Goal: Transaction & Acquisition: Purchase product/service

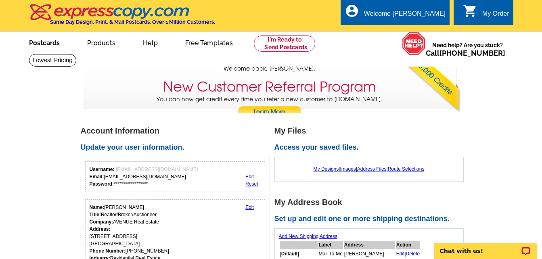
click at [41, 46] on link "Postcards" at bounding box center [44, 42] width 57 height 19
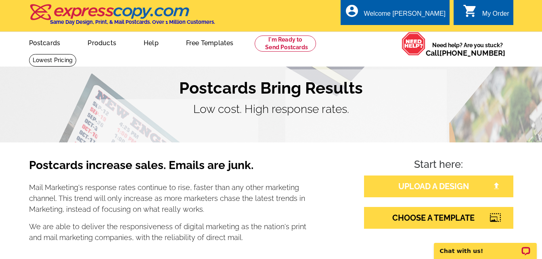
click at [417, 180] on link "UPLOAD A DESIGN" at bounding box center [438, 187] width 149 height 22
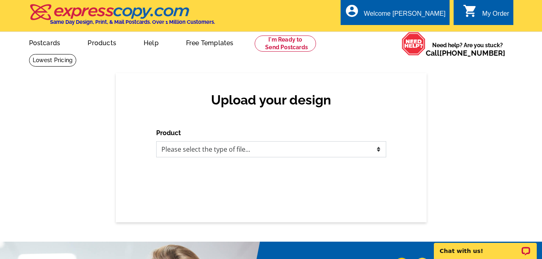
click at [355, 154] on select "Please select the type of file... Postcards Business Cards Letters and flyers G…" at bounding box center [271, 149] width 230 height 16
select select "1"
click at [156, 142] on select "Please select the type of file... Postcards Business Cards Letters and flyers G…" at bounding box center [271, 149] width 230 height 16
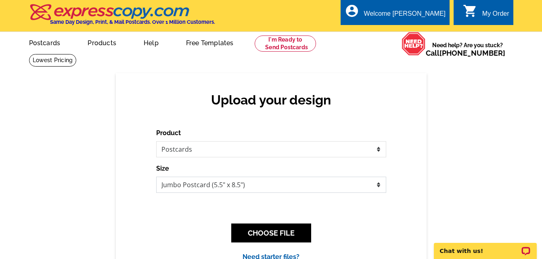
click at [360, 192] on select "Jumbo Postcard (5.5" x 8.5") Regular Postcard (4.25" x 5.6") Panoramic Postcard…" at bounding box center [271, 185] width 230 height 16
select select "1"
click at [156, 177] on select "Jumbo Postcard (5.5" x 8.5") Regular Postcard (4.25" x 5.6") Panoramic Postcard…" at bounding box center [271, 185] width 230 height 16
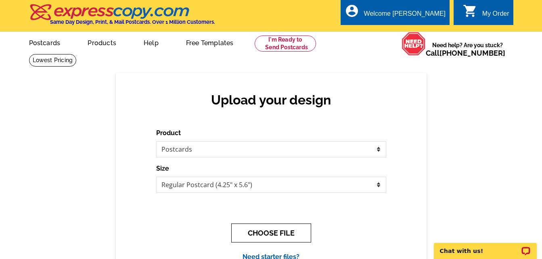
click at [289, 228] on button "CHOOSE FILE" at bounding box center [271, 233] width 80 height 19
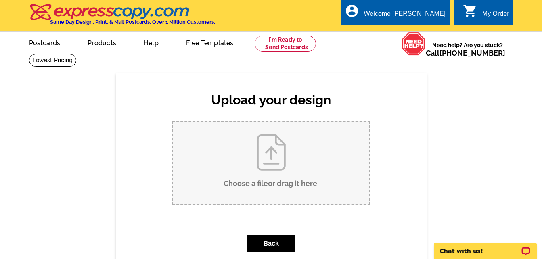
click at [279, 163] on input "Choose a file or drag it here ." at bounding box center [271, 163] width 196 height 82
type input "C:\fakepath\154 S East St-SOLD Postcard.pdf"
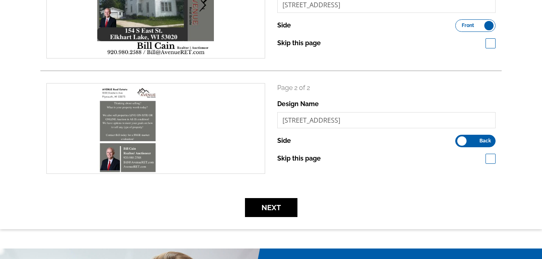
scroll to position [200, 0]
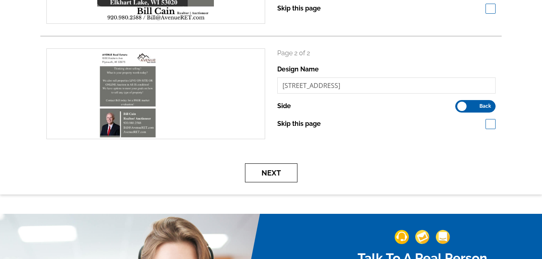
click at [286, 178] on button "Next" at bounding box center [271, 172] width 52 height 19
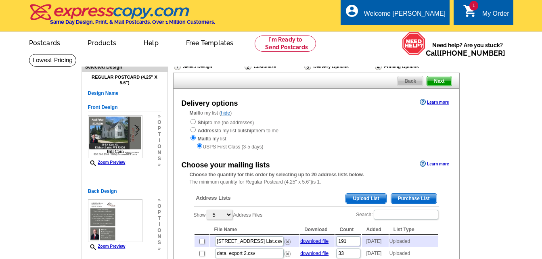
click at [358, 197] on span "Upload List" at bounding box center [366, 199] width 40 height 10
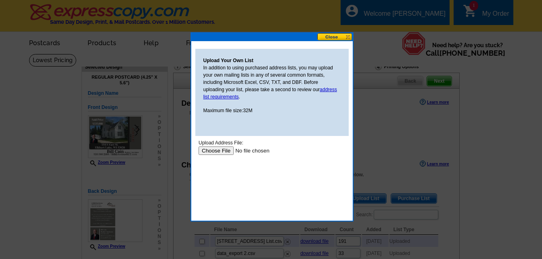
click at [215, 152] on input "file" at bounding box center [249, 151] width 102 height 8
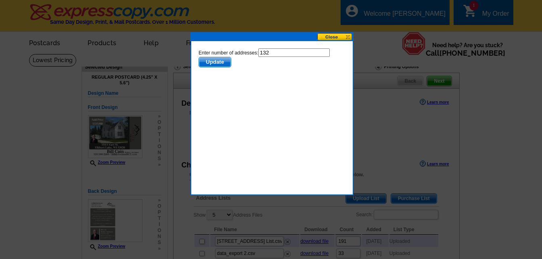
click at [275, 52] on input "132" at bounding box center [293, 52] width 71 height 8
type input "131"
click at [212, 61] on span "Update" at bounding box center [215, 62] width 32 height 10
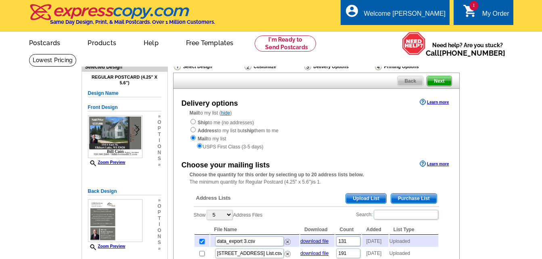
click at [358, 200] on span "Upload List" at bounding box center [366, 199] width 40 height 10
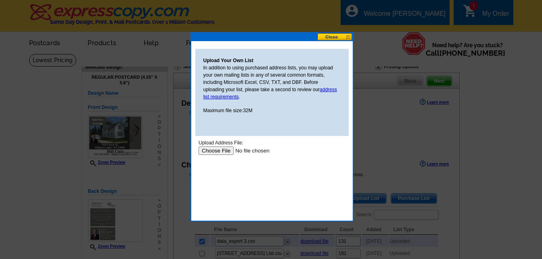
click at [216, 151] on input "file" at bounding box center [249, 151] width 102 height 8
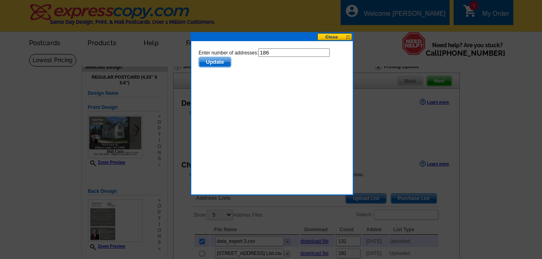
click at [275, 52] on input "186" at bounding box center [293, 52] width 71 height 8
type input "185"
click at [218, 63] on span "Update" at bounding box center [215, 62] width 32 height 10
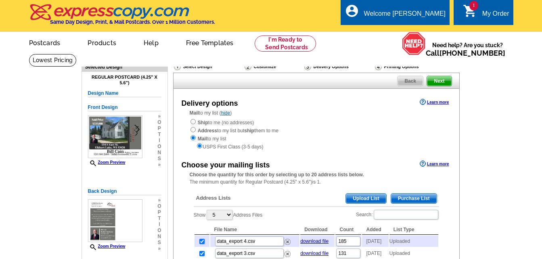
click at [363, 197] on span "Upload List" at bounding box center [366, 199] width 40 height 10
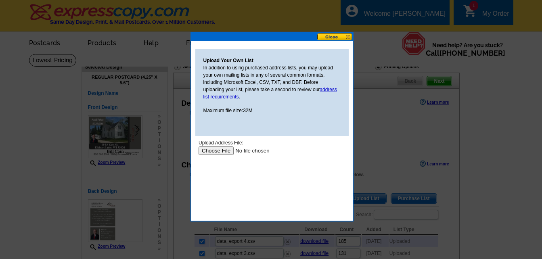
click at [213, 150] on input "file" at bounding box center [249, 151] width 102 height 8
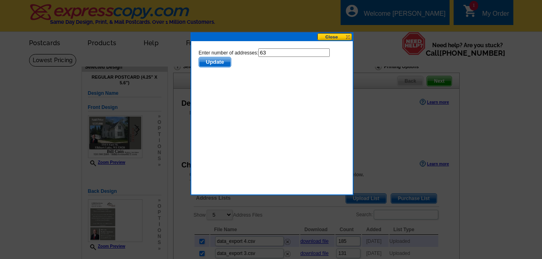
click at [273, 51] on input "63" at bounding box center [293, 52] width 71 height 8
type input "62"
click at [217, 62] on span "Update" at bounding box center [215, 62] width 32 height 10
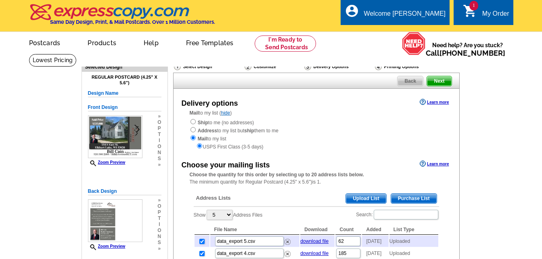
click at [366, 197] on span "Upload List" at bounding box center [366, 199] width 40 height 10
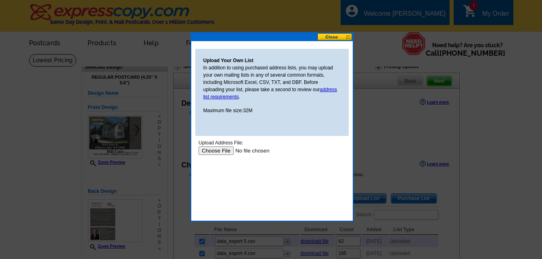
click at [211, 151] on input "file" at bounding box center [249, 151] width 102 height 8
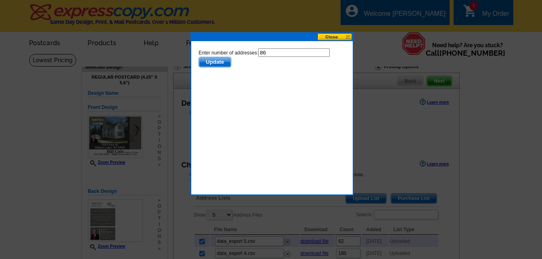
click at [278, 53] on input "86" at bounding box center [293, 52] width 71 height 8
type input "85"
click at [213, 60] on span "Update" at bounding box center [215, 62] width 32 height 10
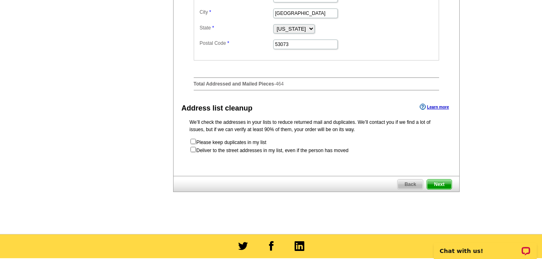
scroll to position [420, 0]
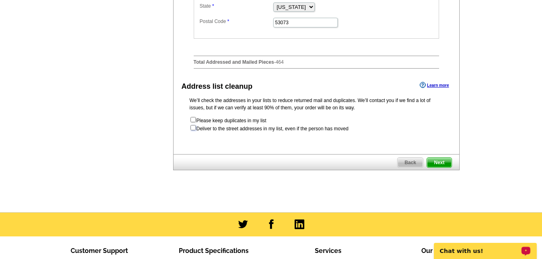
click at [193, 130] on input "checkbox" at bounding box center [193, 127] width 5 height 5
checkbox input "true"
radio input "true"
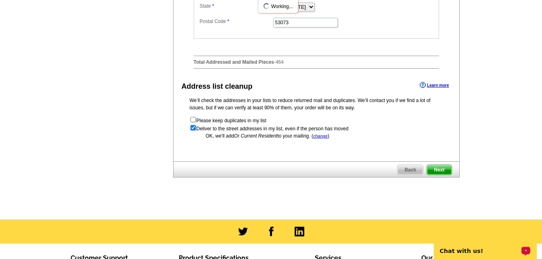
scroll to position [0, 0]
click at [436, 175] on span "Next" at bounding box center [439, 170] width 24 height 10
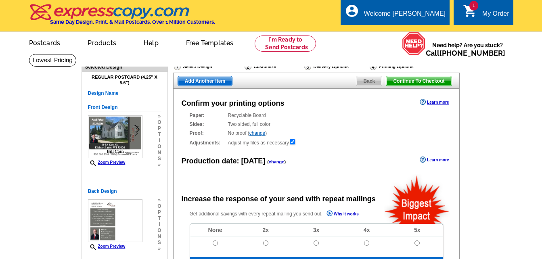
radio input "false"
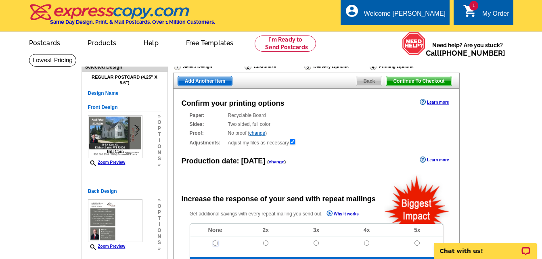
click at [213, 242] on input "radio" at bounding box center [215, 243] width 5 height 5
radio input "true"
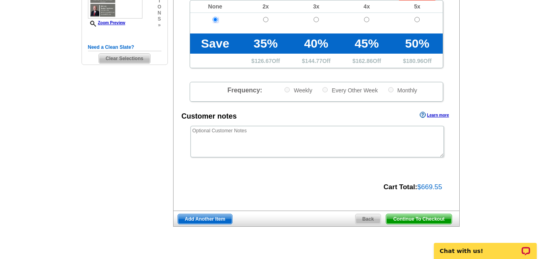
scroll to position [231, 0]
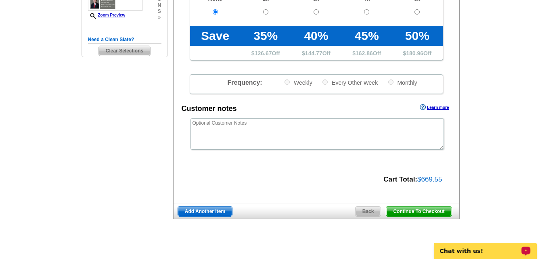
click at [415, 211] on span "Continue To Checkout" at bounding box center [418, 212] width 65 height 10
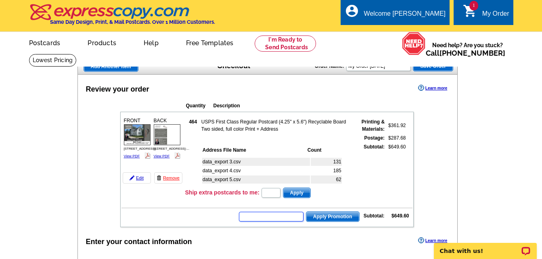
click at [281, 216] on input "text" at bounding box center [271, 217] width 65 height 10
type input "GROW0625"
click at [328, 219] on span "Apply Promotion" at bounding box center [332, 217] width 53 height 10
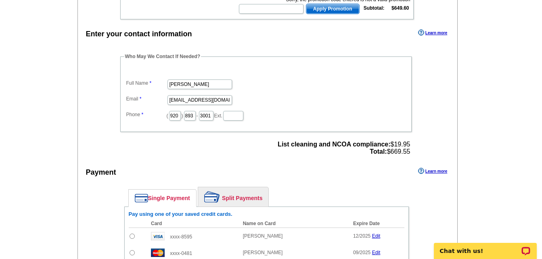
scroll to position [231, 0]
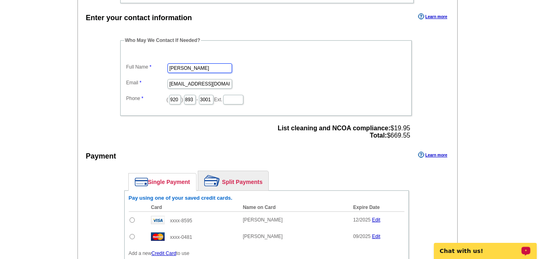
click at [197, 66] on input "Janet" at bounding box center [200, 68] width 65 height 10
type input "Jenny"
click at [295, 54] on dt at bounding box center [265, 54] width 283 height 7
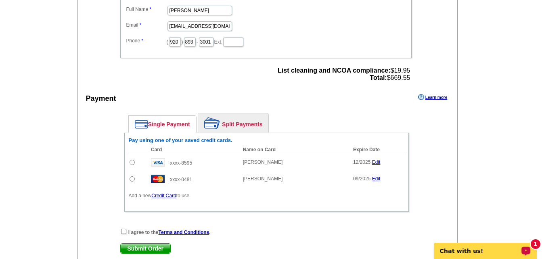
scroll to position [296, 0]
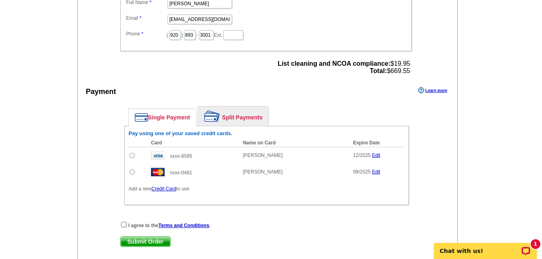
click at [132, 173] on input "radio" at bounding box center [132, 172] width 5 height 5
radio input "true"
click at [122, 223] on input "checkbox" at bounding box center [123, 224] width 5 height 5
checkbox input "true"
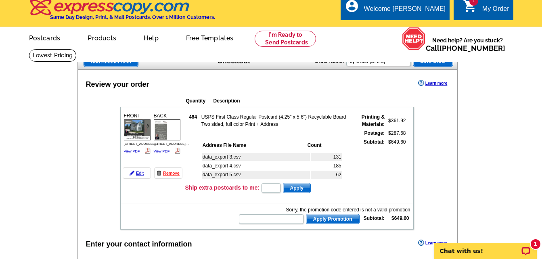
scroll to position [0, 0]
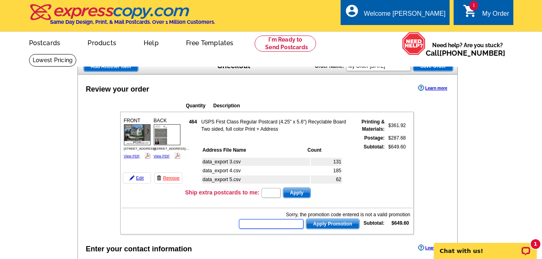
click at [273, 225] on input "text" at bounding box center [271, 224] width 65 height 10
type input "grow0625"
click at [325, 226] on span "Apply Promotion" at bounding box center [332, 224] width 53 height 10
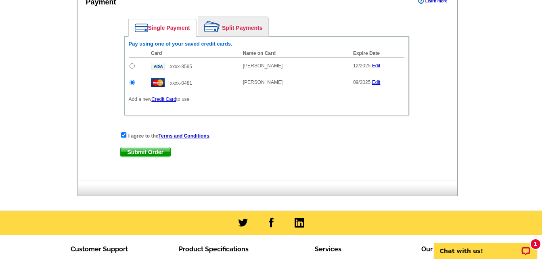
scroll to position [370, 0]
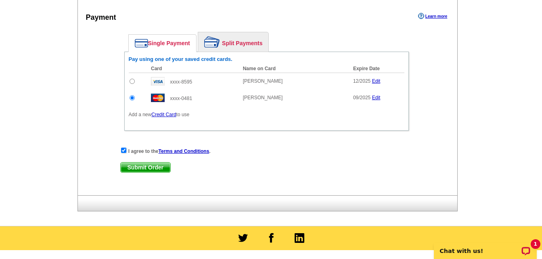
click at [141, 168] on span "Submit Order" at bounding box center [146, 168] width 50 height 10
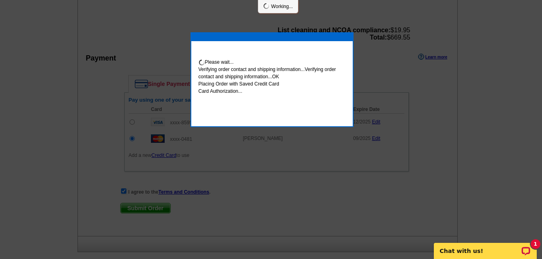
scroll to position [411, 0]
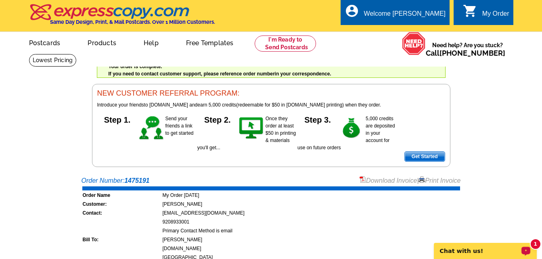
click at [438, 182] on link "Print Invoice" at bounding box center [440, 180] width 42 height 7
click at [380, 180] on link "Download Invoice" at bounding box center [388, 180] width 57 height 7
